Goal: Information Seeking & Learning: Learn about a topic

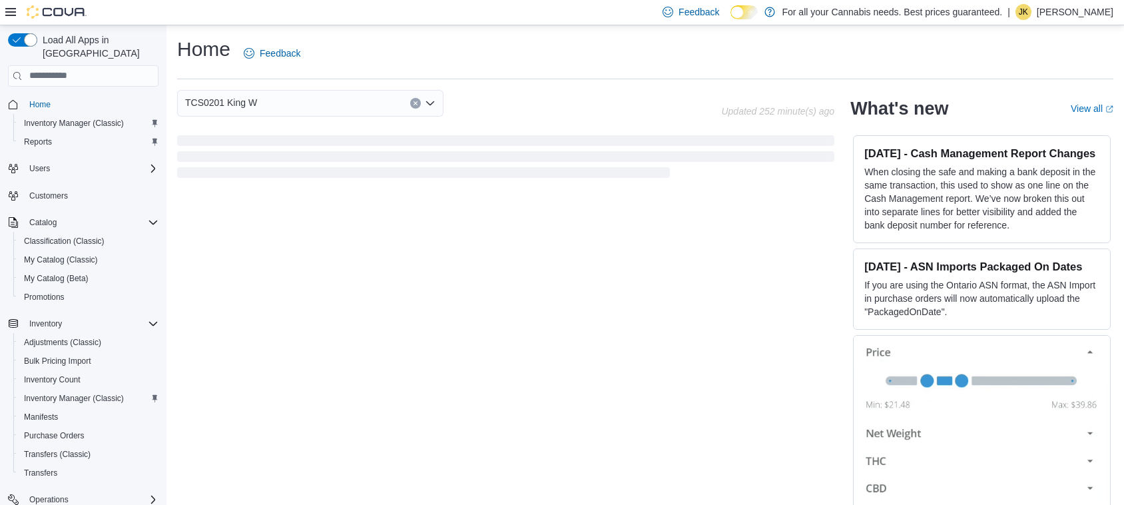
scroll to position [17, 0]
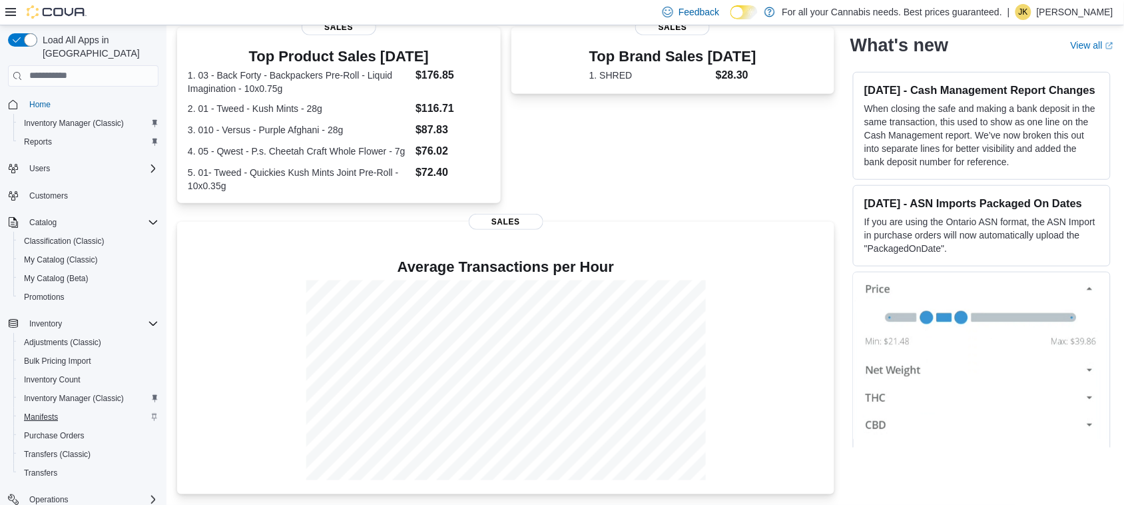
scroll to position [131, 0]
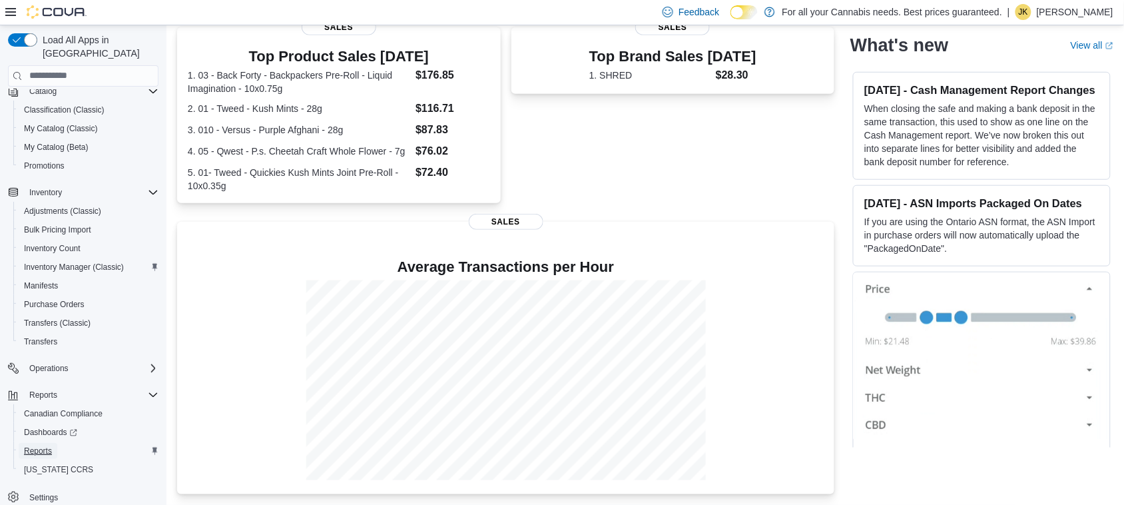
click at [35, 446] on span "Reports" at bounding box center [38, 451] width 28 height 11
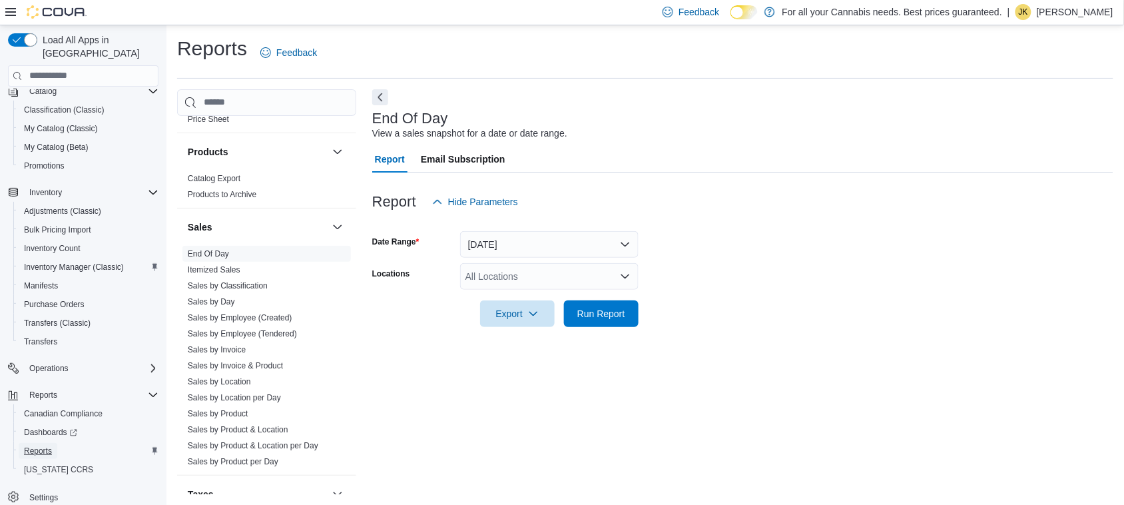
scroll to position [907, 0]
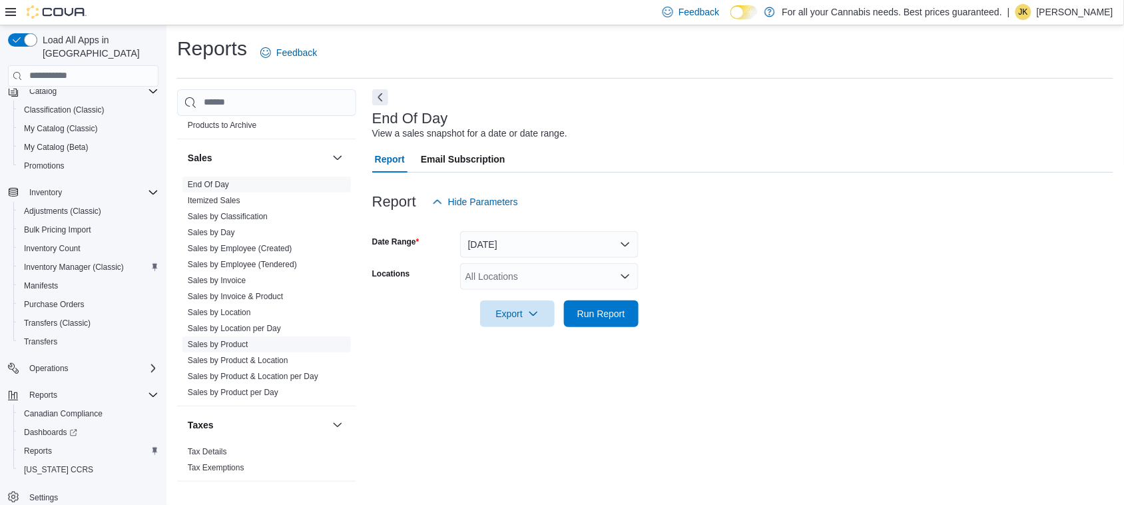
click at [215, 341] on link "Sales by Product" at bounding box center [218, 344] width 61 height 9
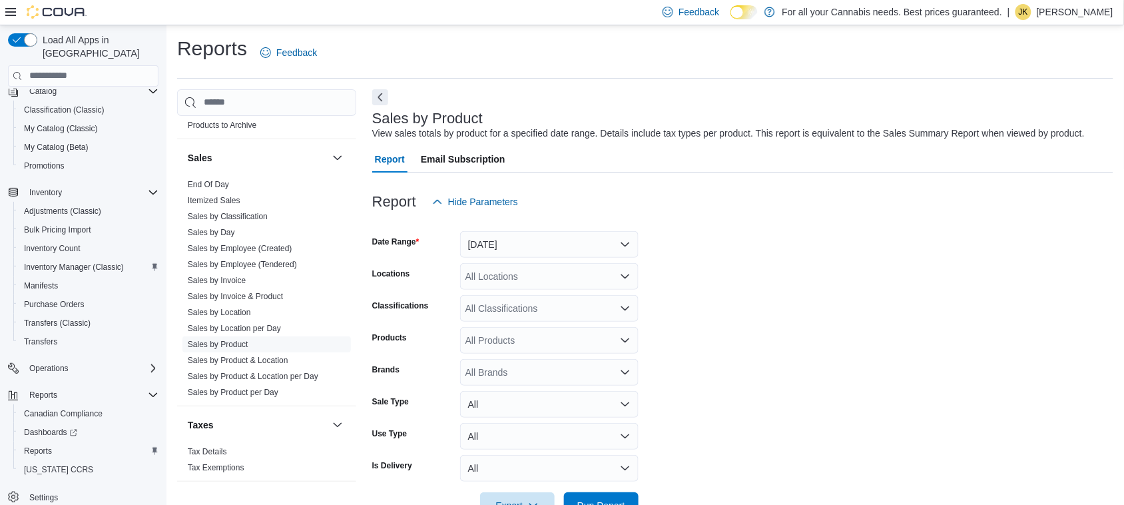
scroll to position [31, 0]
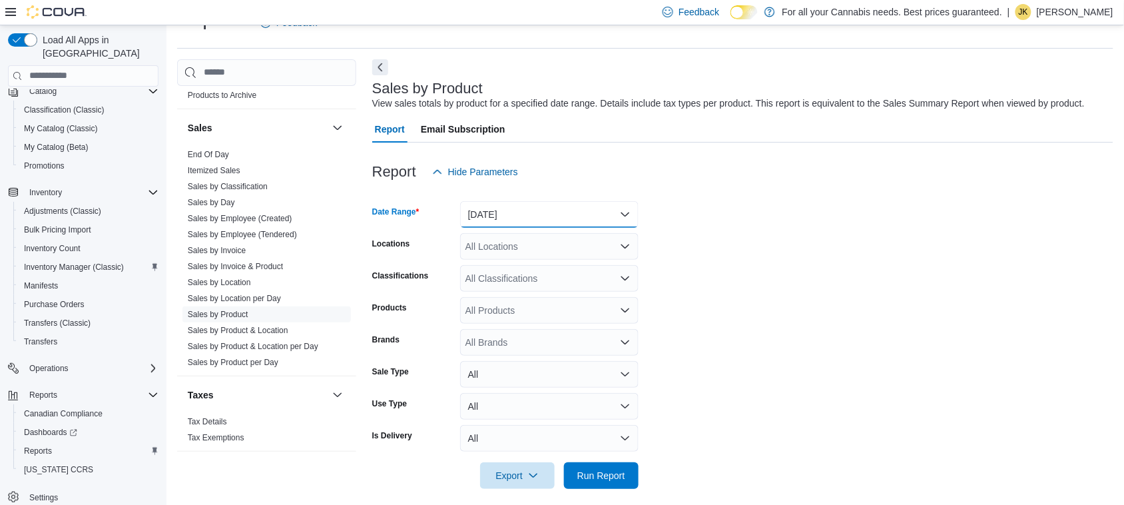
click at [508, 217] on button "Yesterday" at bounding box center [549, 214] width 179 height 27
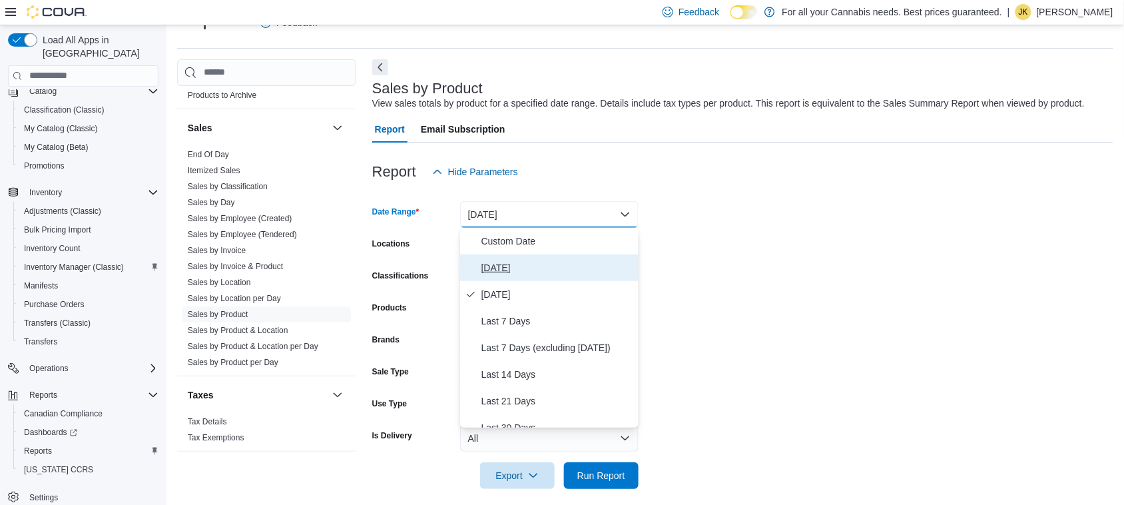
click at [510, 261] on span "Today" at bounding box center [558, 268] width 152 height 16
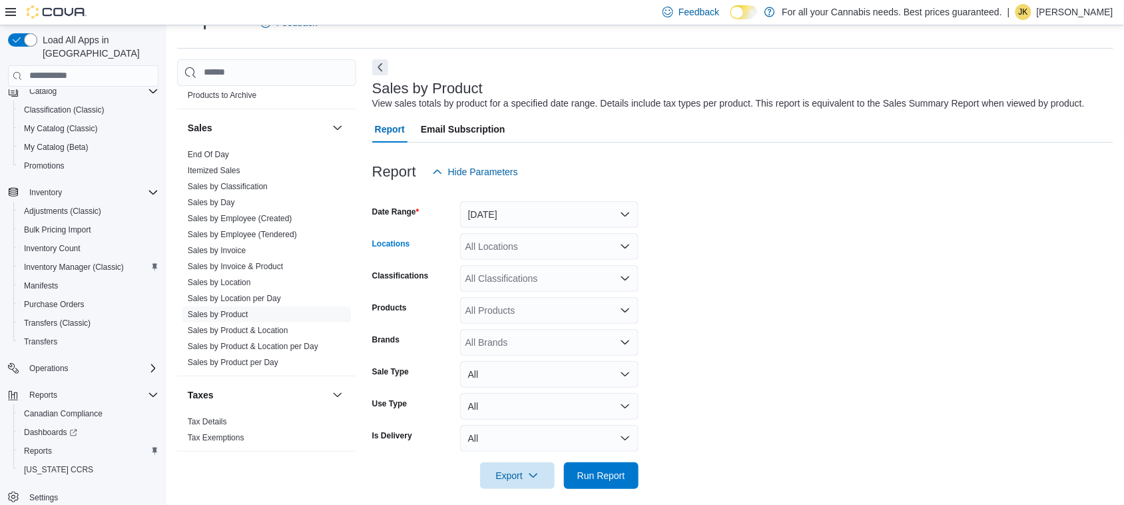
click at [523, 248] on div "All Locations" at bounding box center [549, 246] width 179 height 27
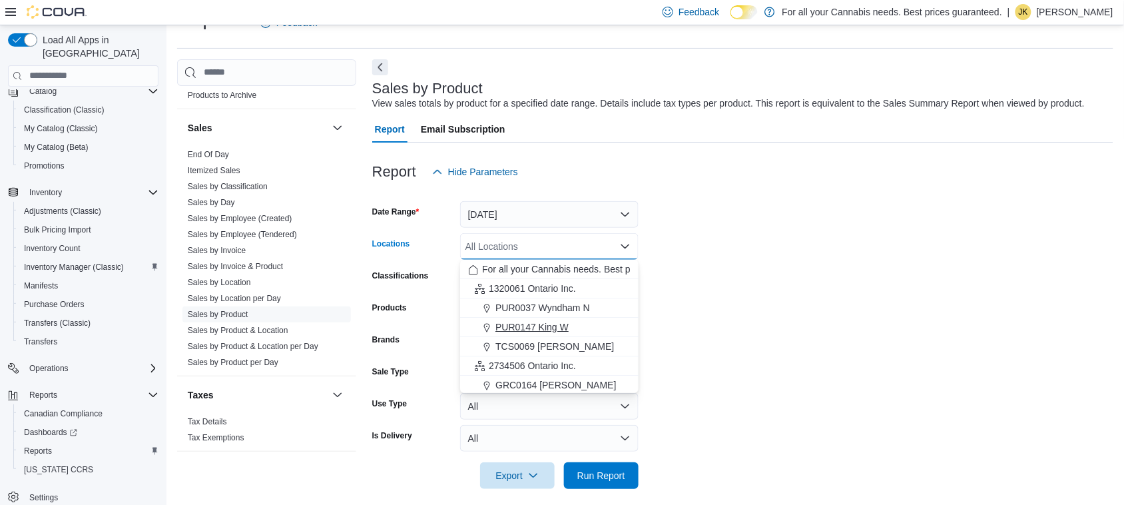
scroll to position [175, 0]
click at [524, 311] on span "TCS0201 King W" at bounding box center [532, 306] width 72 height 13
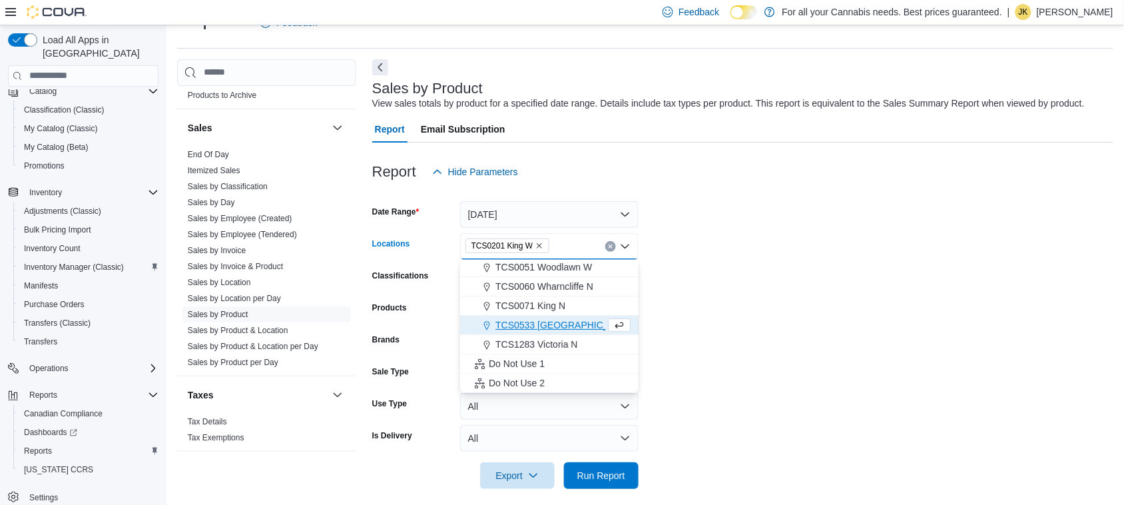
scroll to position [157, 0]
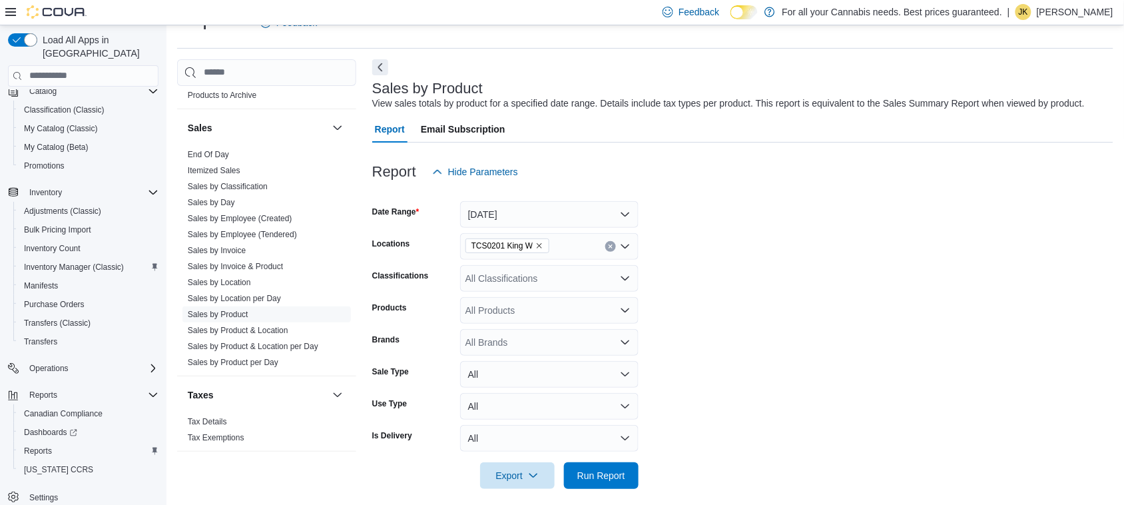
click at [679, 313] on form "Date Range Today Locations TCS0201 King W Classifications All Classifications P…" at bounding box center [742, 337] width 741 height 304
click at [596, 481] on span "Run Report" at bounding box center [601, 475] width 59 height 27
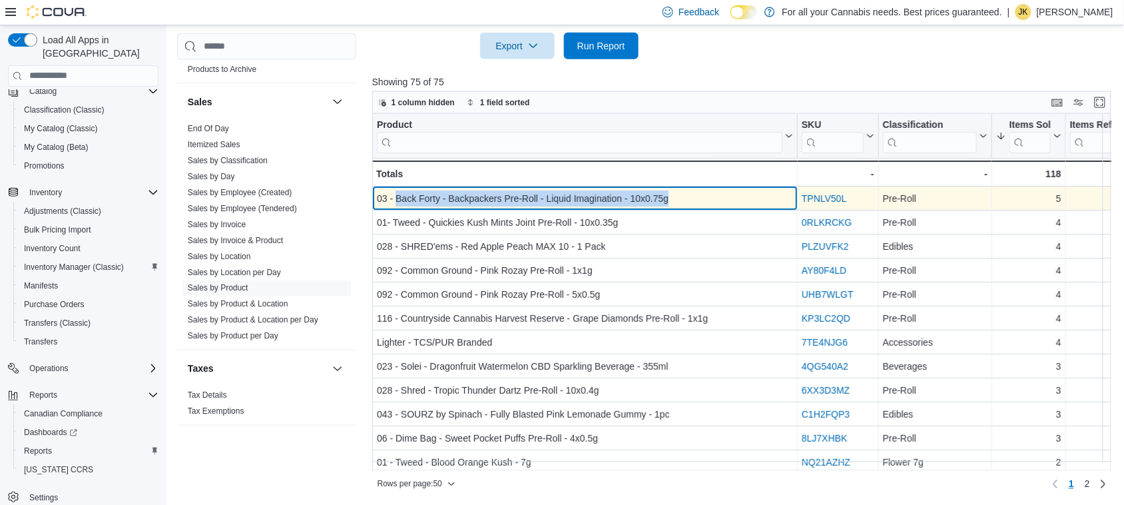
drag, startPoint x: 674, startPoint y: 198, endPoint x: 397, endPoint y: 195, distance: 277.1
click at [397, 195] on div "03 - Back Forty - Backpackers Pre-Roll - Liquid Imagination - 10x0.75g" at bounding box center [585, 199] width 416 height 16
copy div "Back Forty - Backpackers Pre-Roll - Liquid Imagination - 10x0.75g"
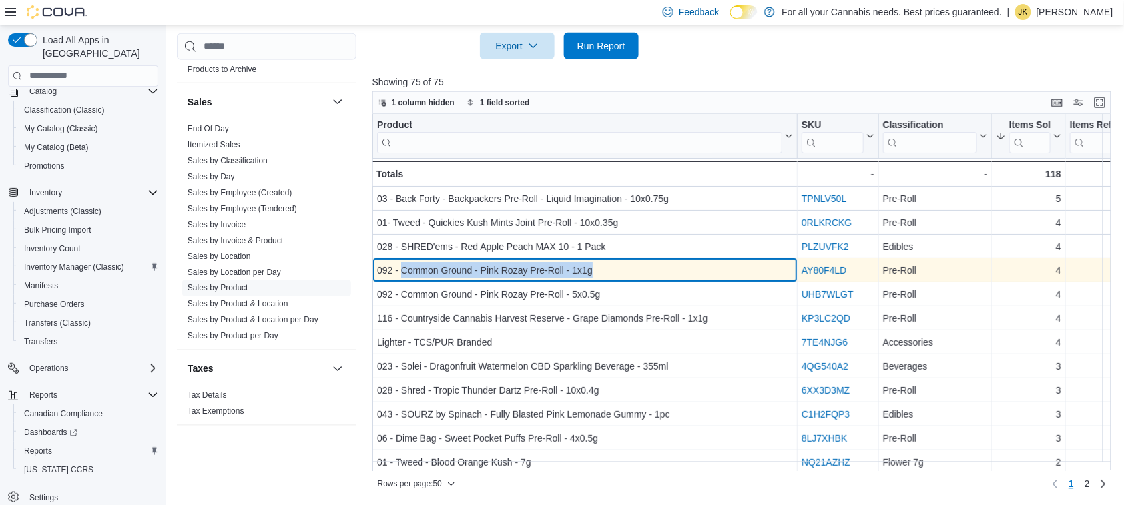
drag, startPoint x: 600, startPoint y: 271, endPoint x: 403, endPoint y: 270, distance: 197.2
click at [403, 270] on div "092 - Common Ground - Pink Rozay Pre-Roll - 1x1g" at bounding box center [585, 270] width 416 height 16
copy div "Common Ground - Pink Rozay Pre-Roll - 1x1g"
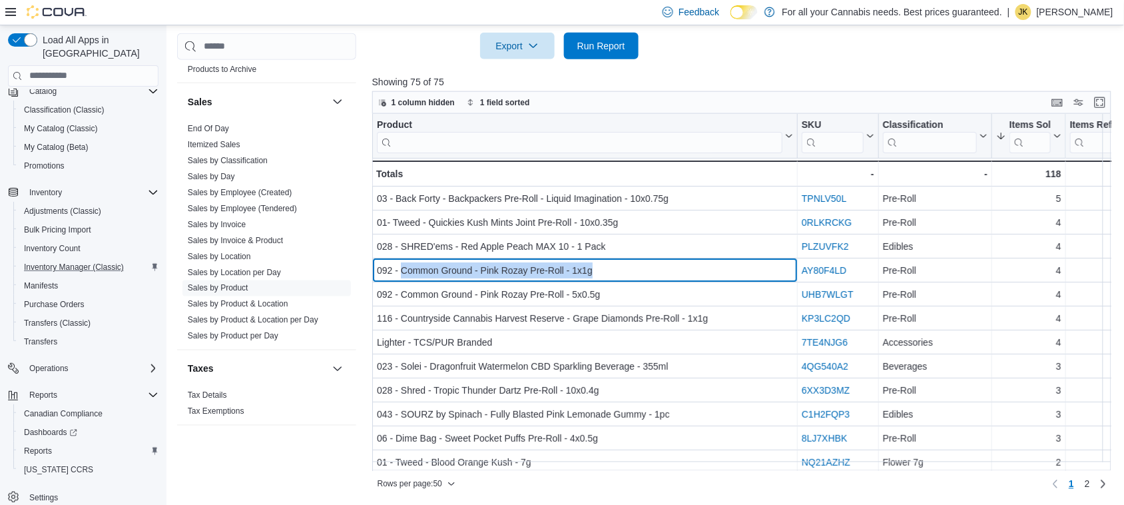
scroll to position [0, 0]
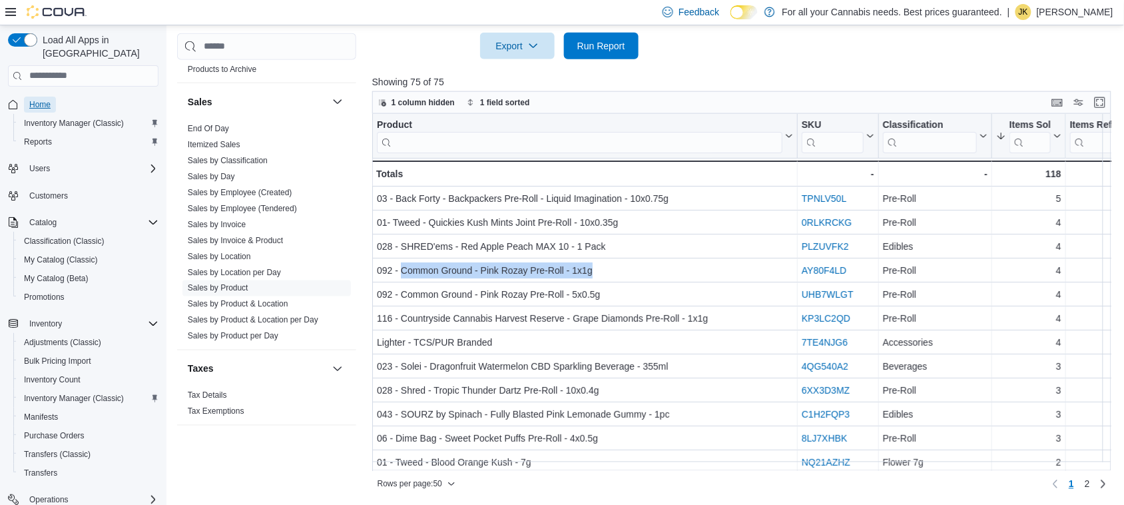
click at [42, 99] on span "Home" at bounding box center [39, 104] width 21 height 11
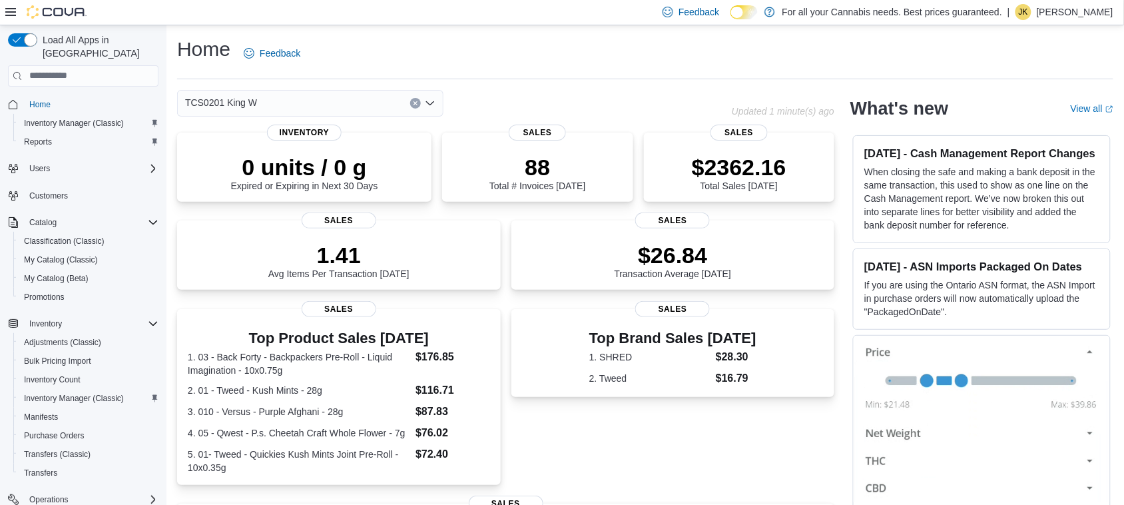
scroll to position [282, 0]
